Goal: Transaction & Acquisition: Purchase product/service

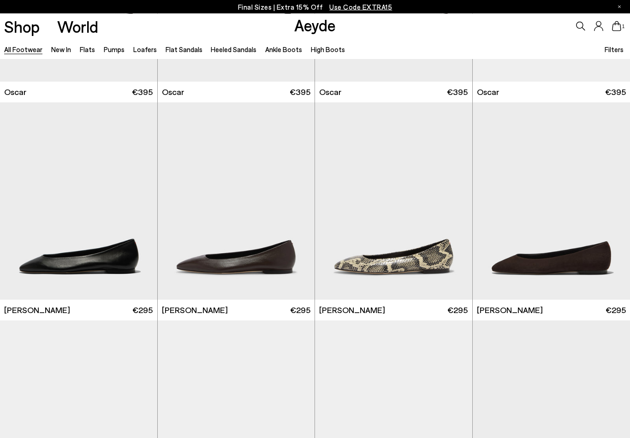
scroll to position [1266, 0]
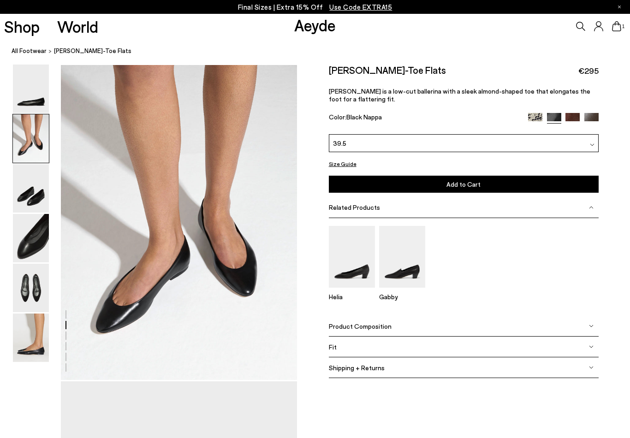
scroll to position [315, 0]
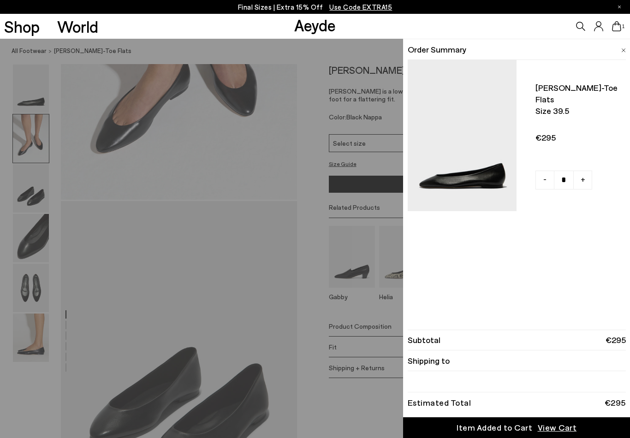
scroll to position [496, 0]
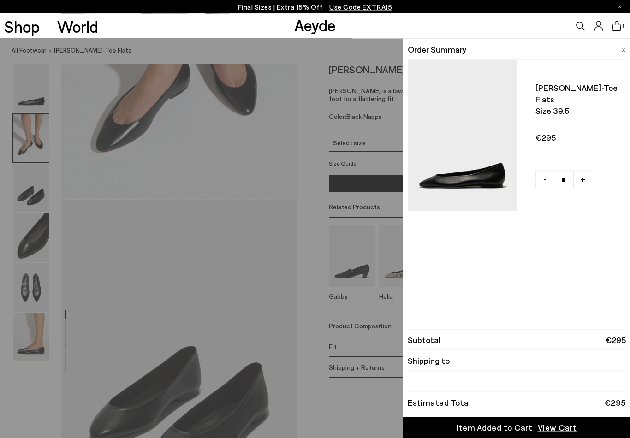
click at [558, 433] on span "View Cart" at bounding box center [556, 428] width 39 height 12
